Goal: Task Accomplishment & Management: Use online tool/utility

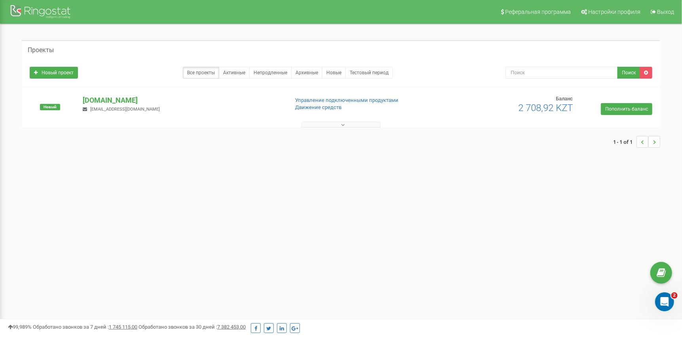
click at [353, 124] on button at bounding box center [340, 125] width 79 height 6
click at [91, 99] on p "[DOMAIN_NAME]" at bounding box center [183, 100] width 200 height 10
click at [112, 100] on p "[DOMAIN_NAME]" at bounding box center [183, 100] width 200 height 10
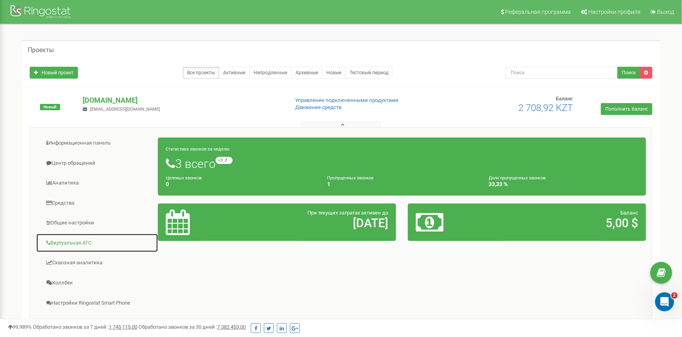
click at [82, 243] on link "Виртуальная АТС" at bounding box center [97, 243] width 122 height 19
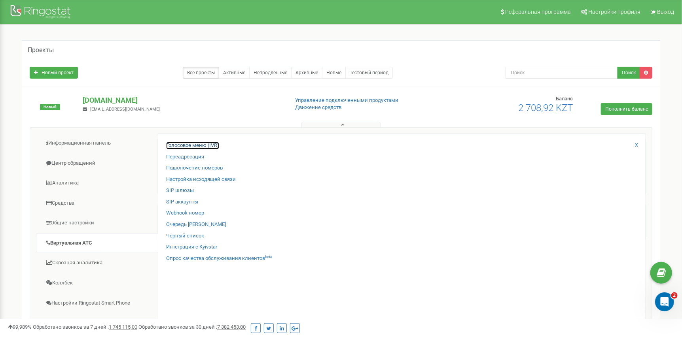
click at [197, 148] on link "Голосовое меню (IVR)" at bounding box center [192, 146] width 53 height 8
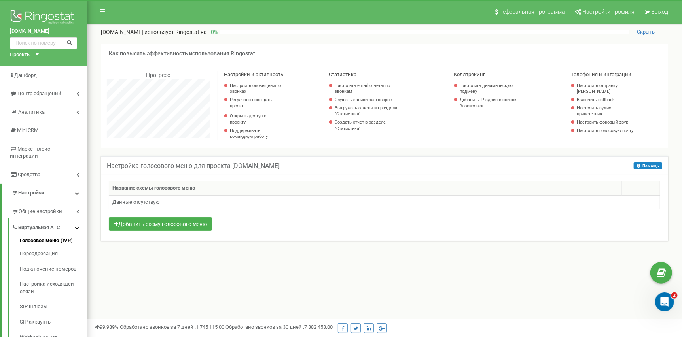
scroll to position [475, 595]
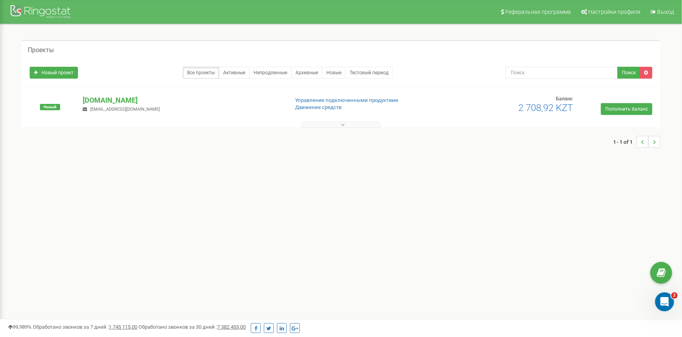
click at [476, 202] on div "Реферальная программа Настройки профиля Выход Проекты Новый проект Все проекты …" at bounding box center [341, 237] width 682 height 475
click at [330, 123] on button at bounding box center [340, 125] width 79 height 6
click at [105, 97] on p "[DOMAIN_NAME]" at bounding box center [183, 100] width 200 height 10
